Goal: Information Seeking & Learning: Learn about a topic

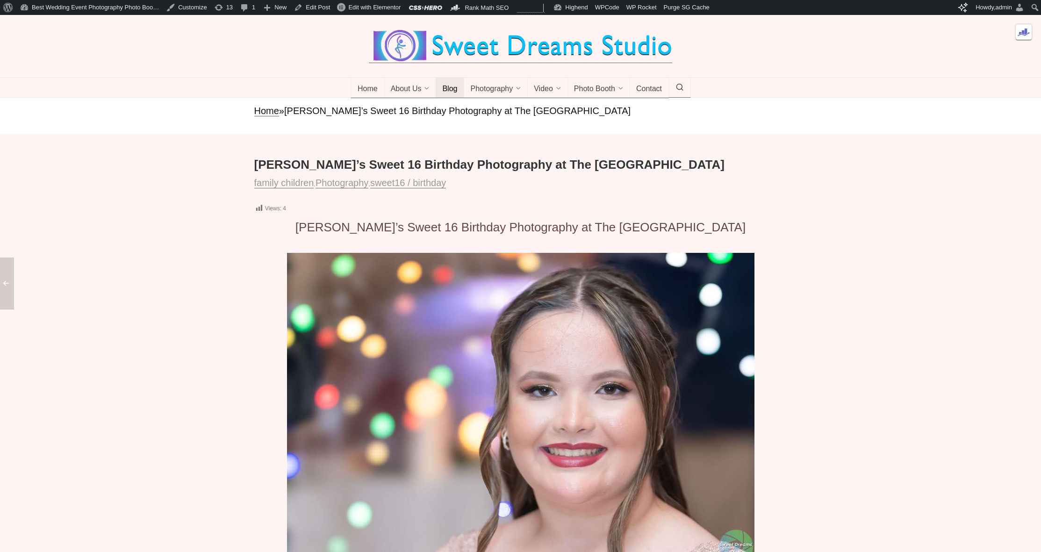
click at [452, 94] on span "Blog" at bounding box center [449, 89] width 15 height 9
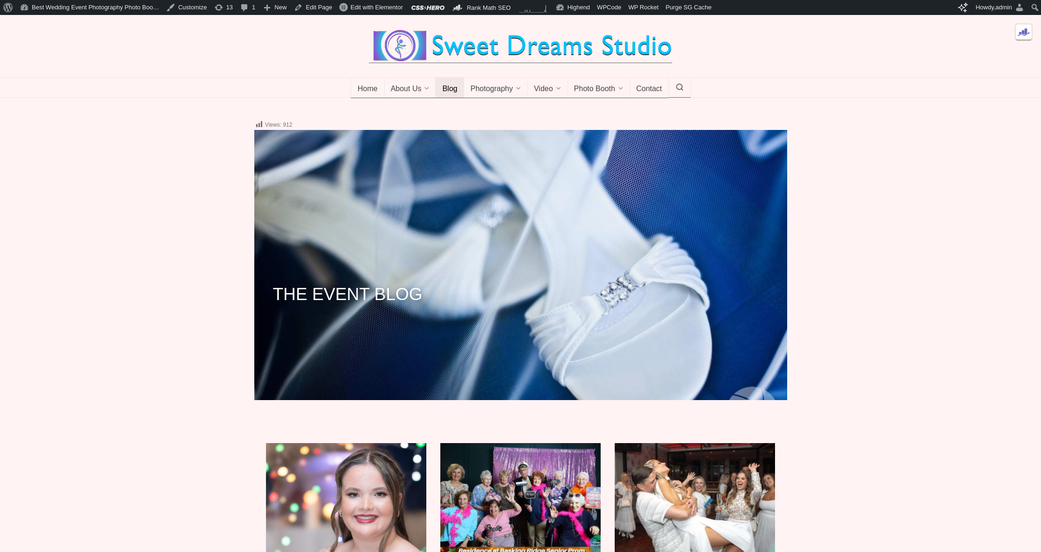
scroll to position [325, 0]
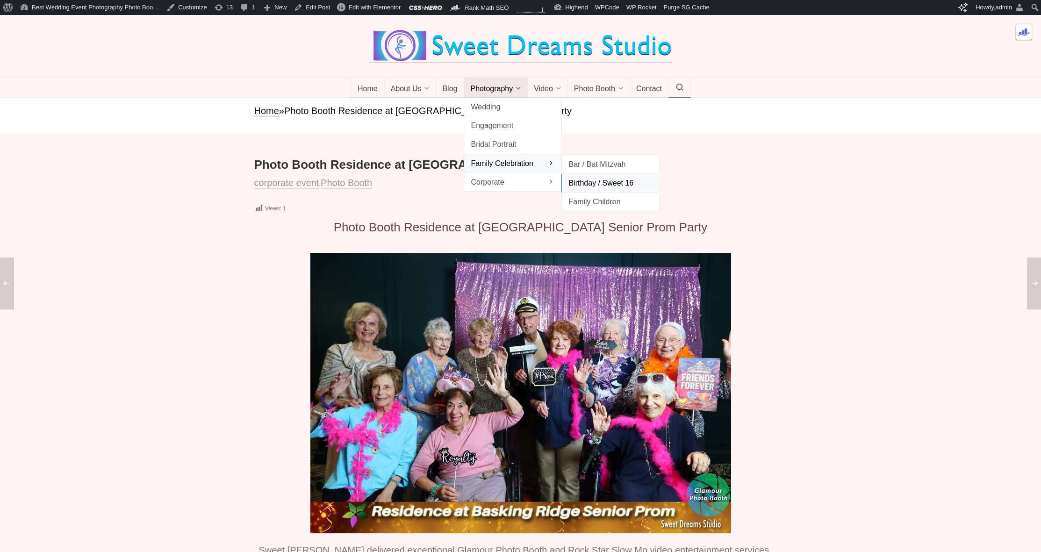
click at [594, 189] on span "Birthday / Sweet 16" at bounding box center [610, 183] width 84 height 13
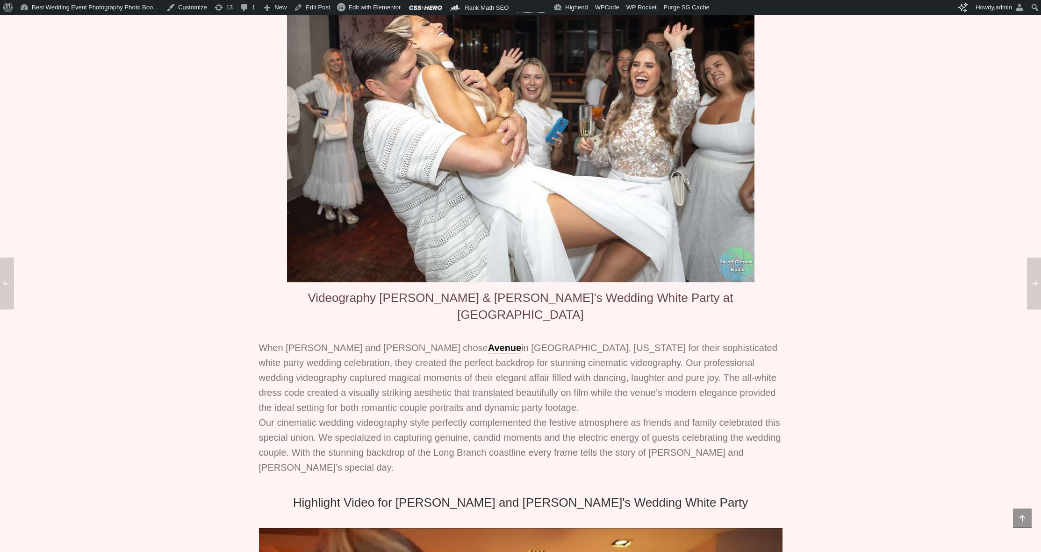
scroll to position [233, 0]
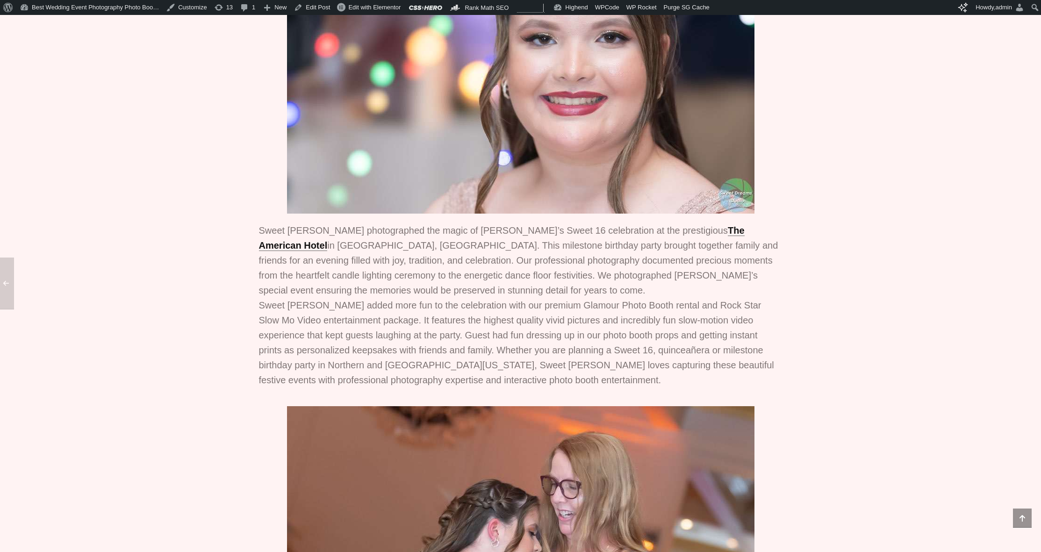
scroll to position [24, 0]
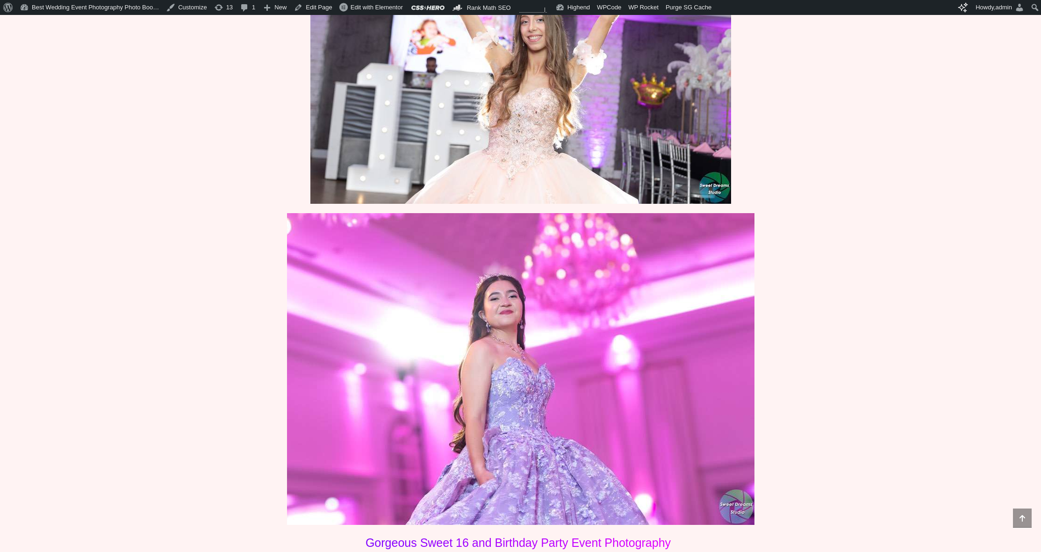
scroll to position [2073, 0]
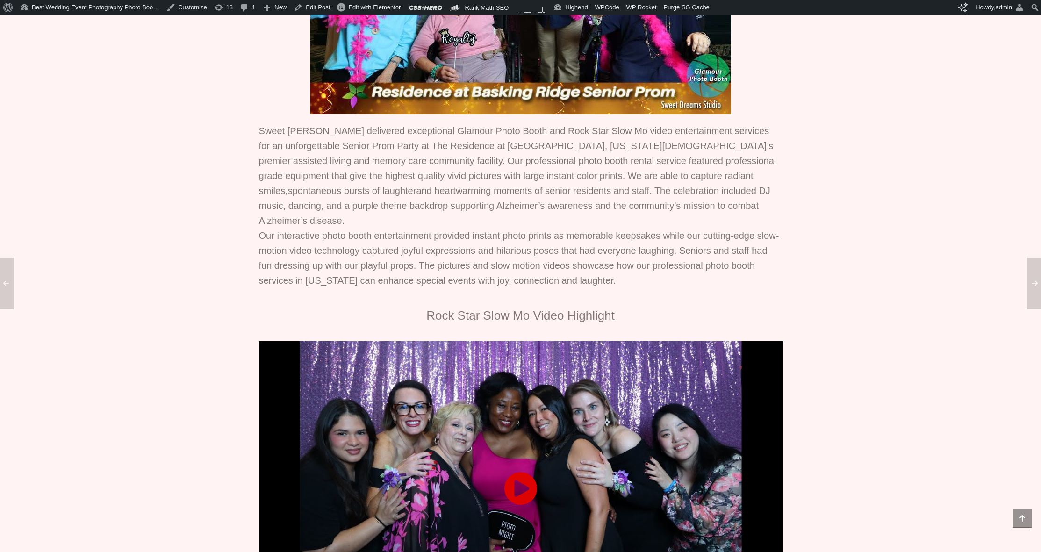
scroll to position [674, 0]
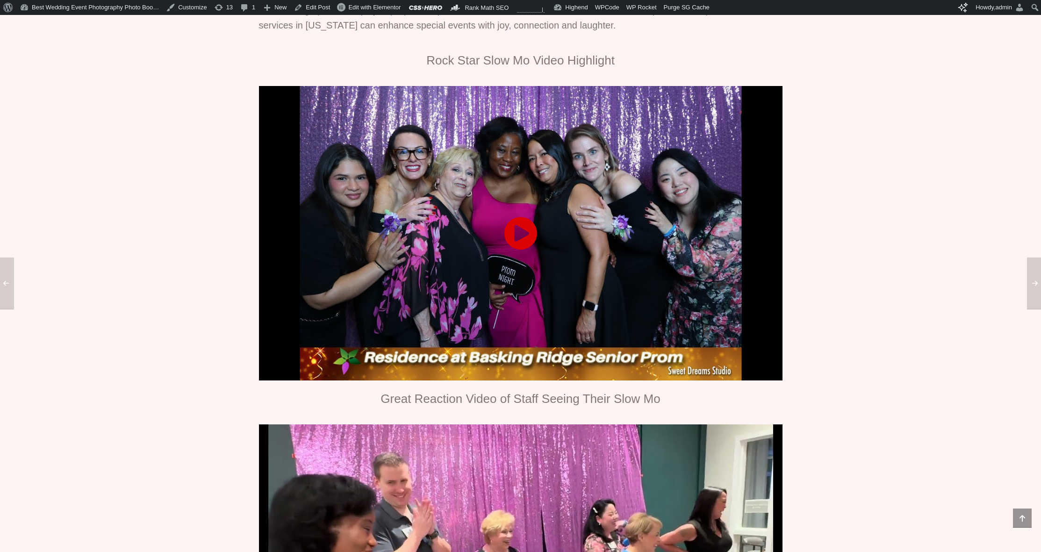
click at [513, 218] on icon at bounding box center [521, 233] width 34 height 34
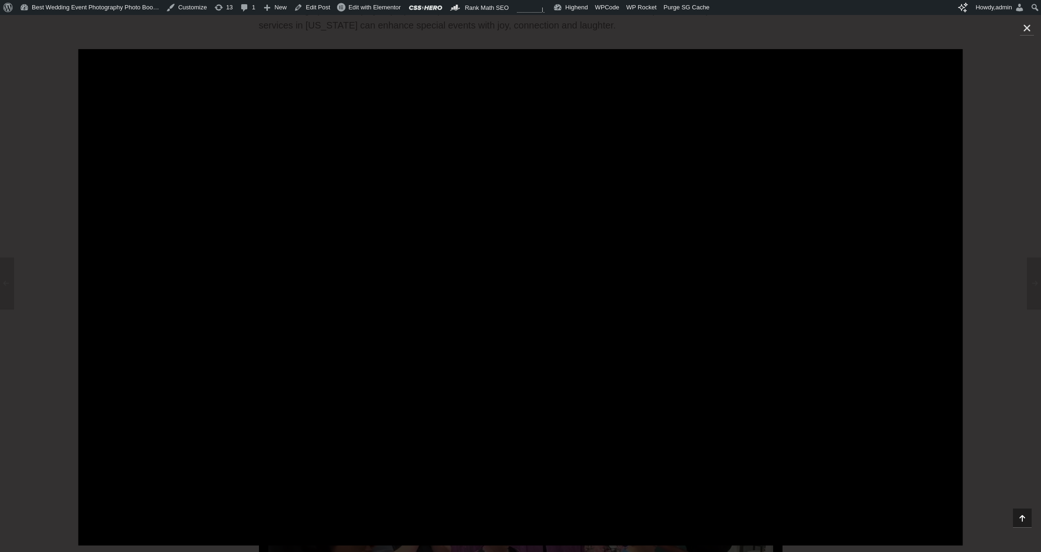
click at [171, 38] on div at bounding box center [520, 283] width 1041 height 537
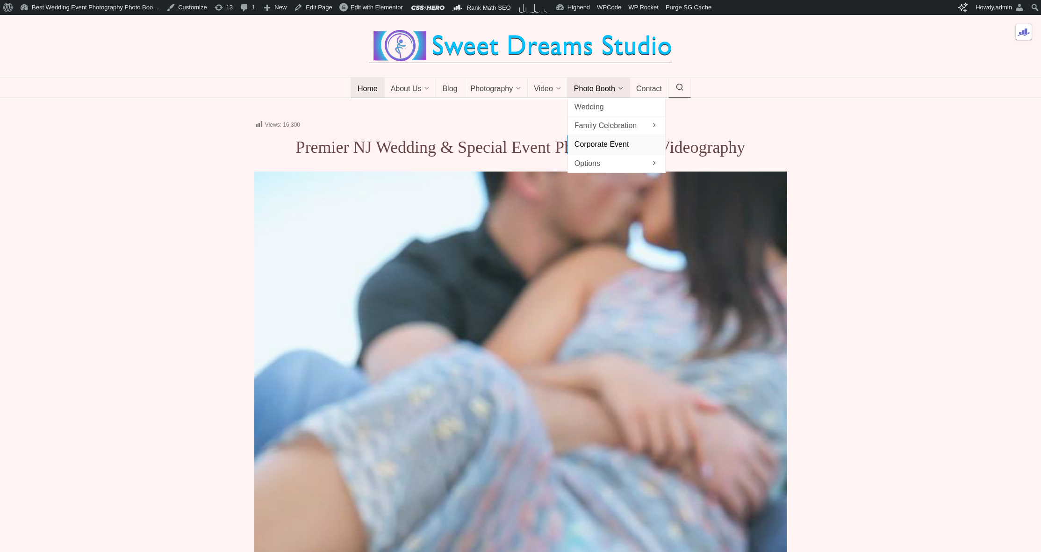
click at [626, 150] on span "Corporate Event" at bounding box center [616, 144] width 84 height 13
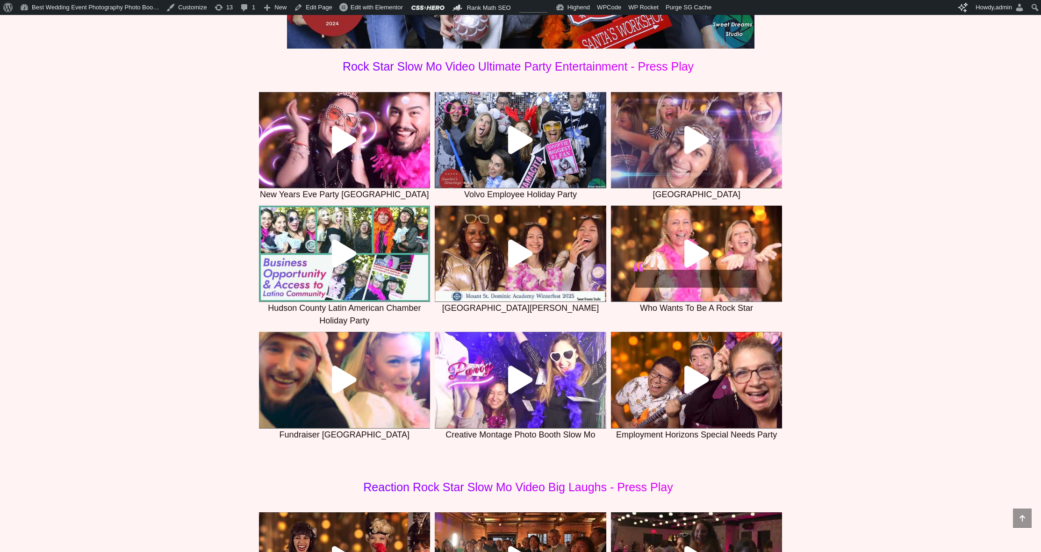
scroll to position [3122, 0]
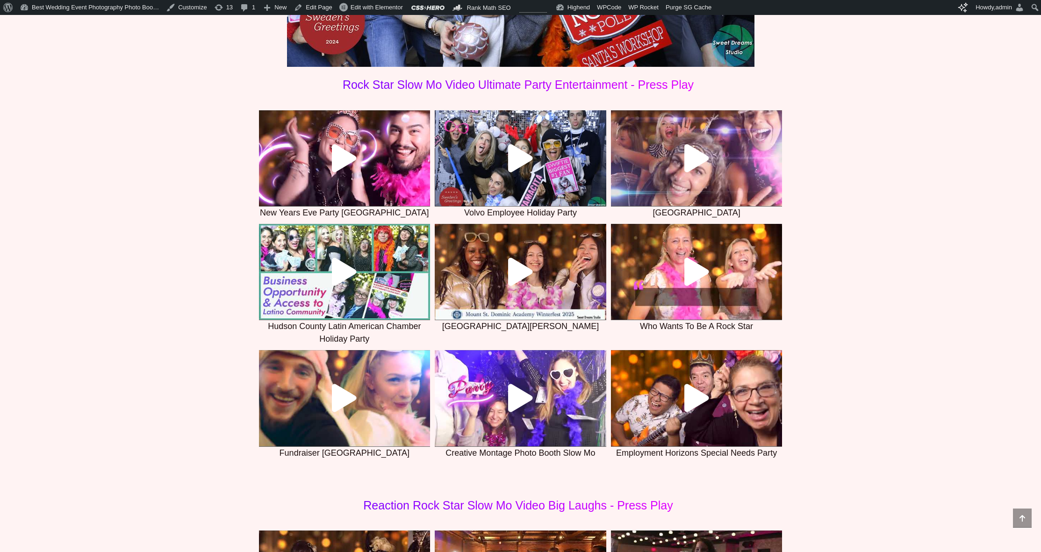
click at [693, 282] on icon at bounding box center [696, 272] width 28 height 28
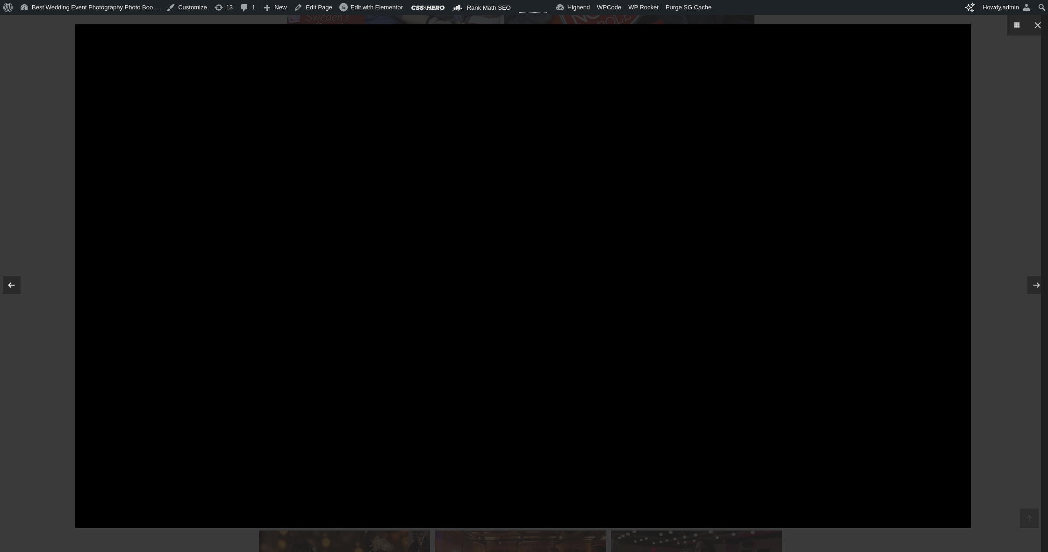
click at [21, 294] on link at bounding box center [12, 285] width 18 height 18
click at [36, 176] on div at bounding box center [524, 276] width 1048 height 552
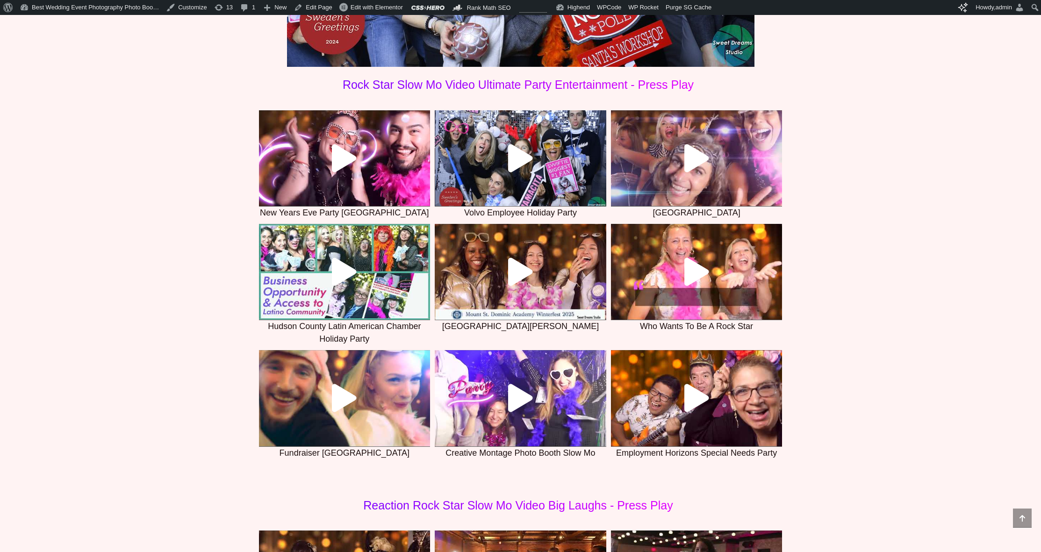
click at [528, 409] on icon at bounding box center [520, 398] width 28 height 28
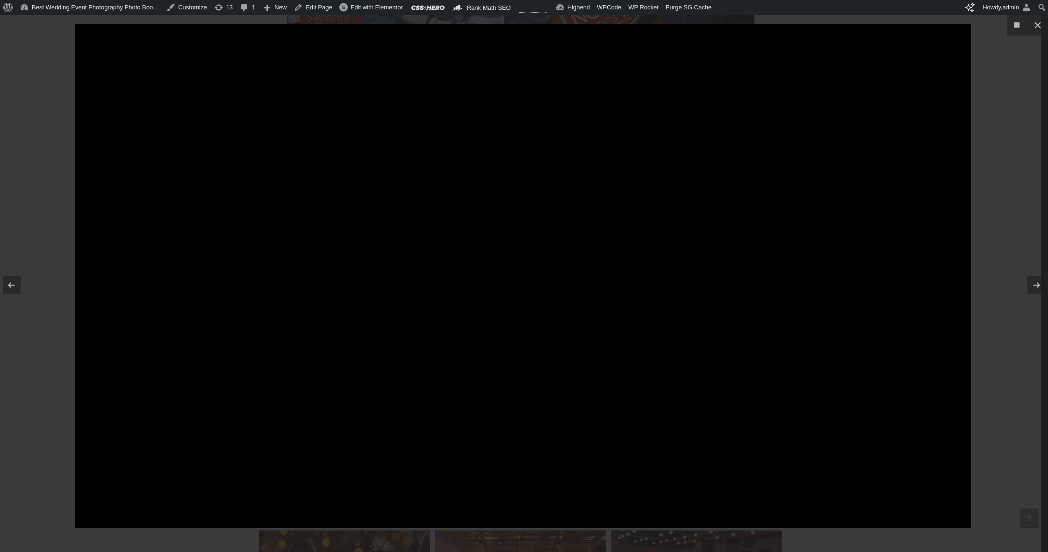
click at [45, 264] on div at bounding box center [524, 276] width 1048 height 552
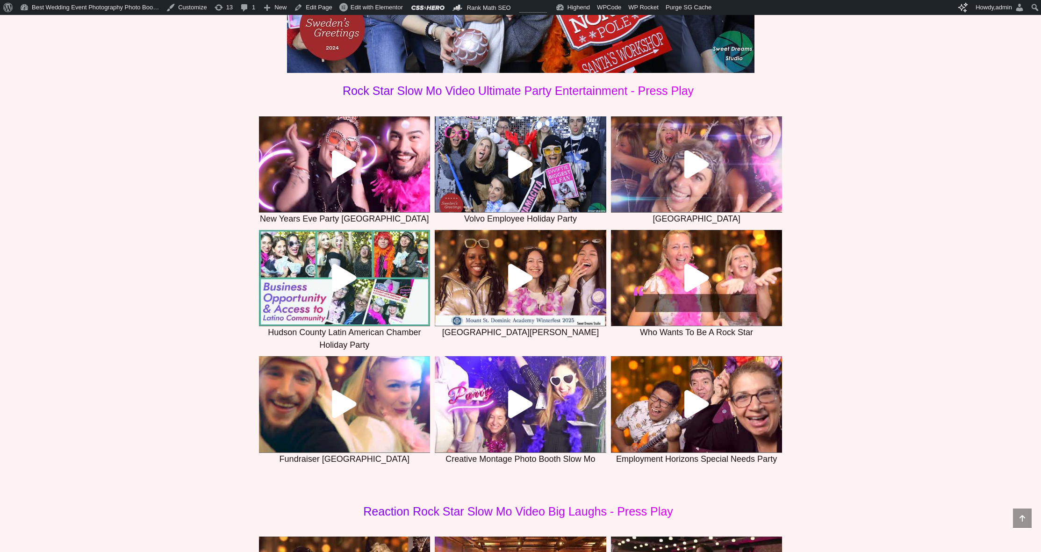
scroll to position [3097, 0]
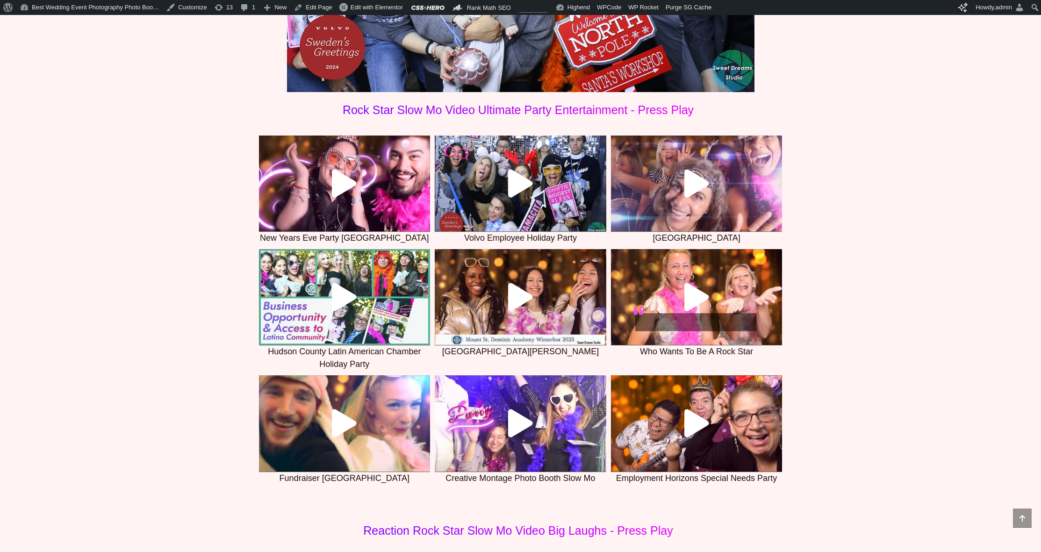
click at [671, 437] on div at bounding box center [696, 423] width 171 height 28
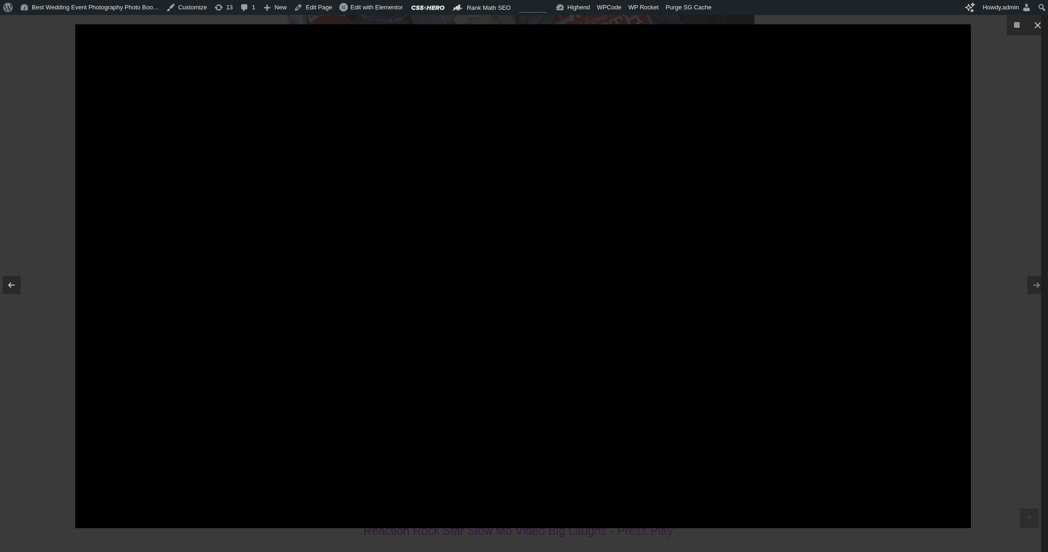
click at [50, 321] on div at bounding box center [524, 276] width 1048 height 552
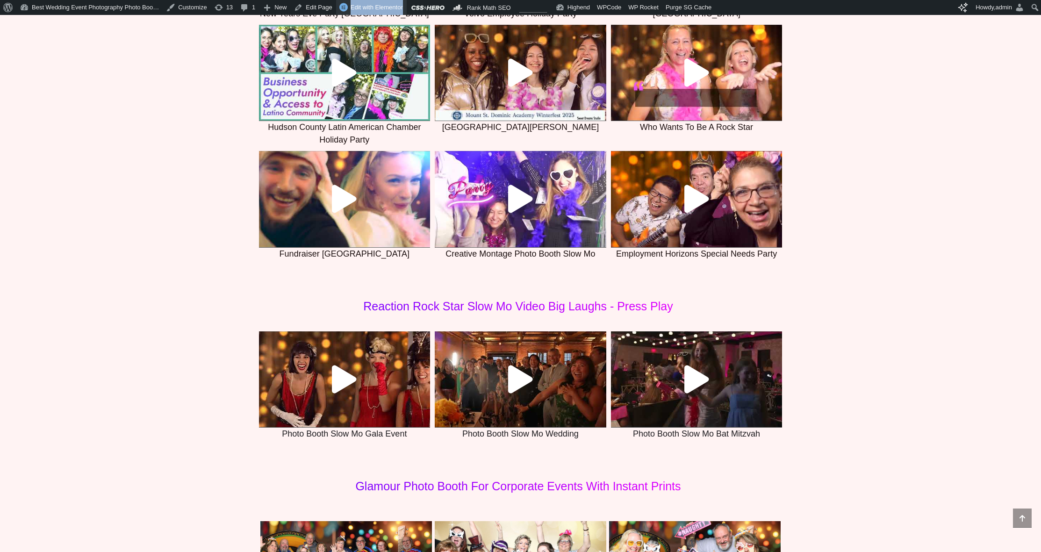
scroll to position [2861, 0]
